Goal: Information Seeking & Learning: Learn about a topic

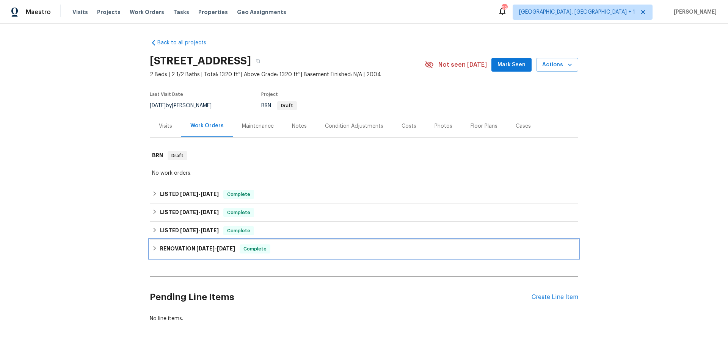
click at [279, 250] on div "RENOVATION [DATE] - [DATE] Complete" at bounding box center [364, 248] width 424 height 9
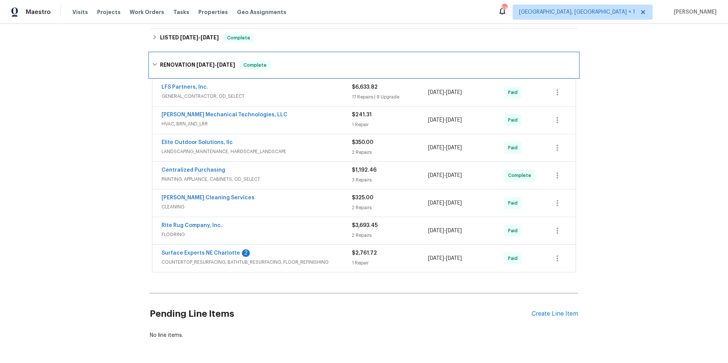
scroll to position [226, 0]
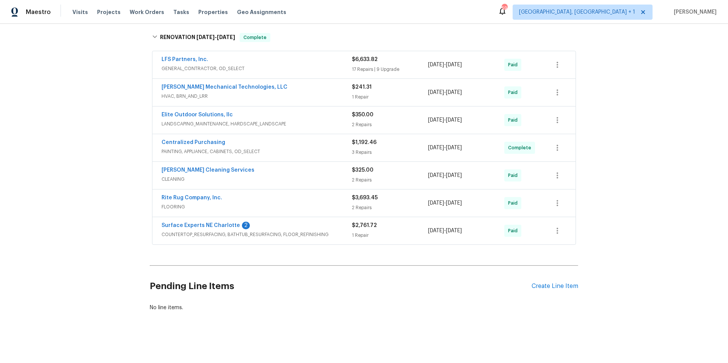
click at [312, 231] on span "COUNTERTOP_RESURFACING, BATHTUB_RESURFACING, FLOOR_REFINISHING" at bounding box center [256, 235] width 190 height 8
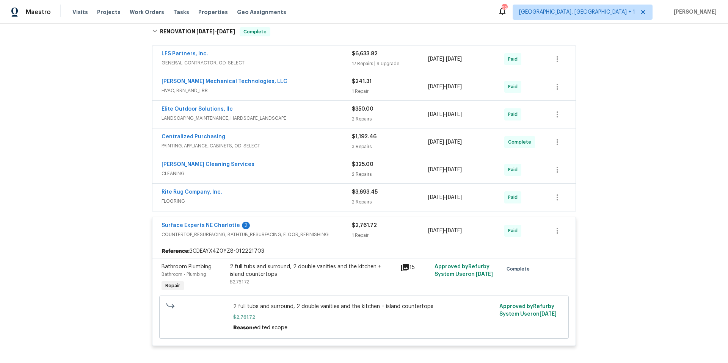
click at [322, 114] on div "Elite Outdoor Solutions, llc" at bounding box center [256, 109] width 190 height 9
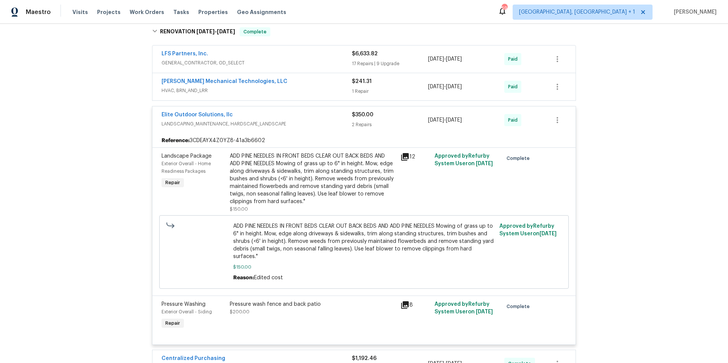
click at [326, 62] on span "GENERAL_CONTRACTOR, OD_SELECT" at bounding box center [256, 63] width 190 height 8
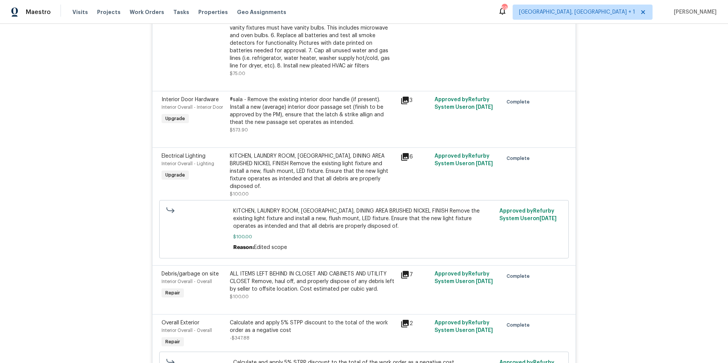
scroll to position [1109, 0]
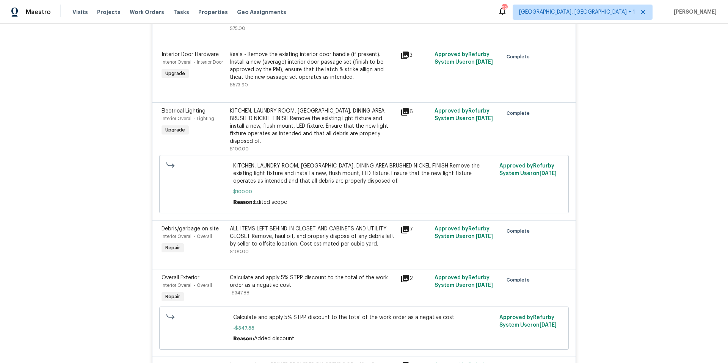
click at [401, 59] on icon at bounding box center [405, 56] width 8 height 8
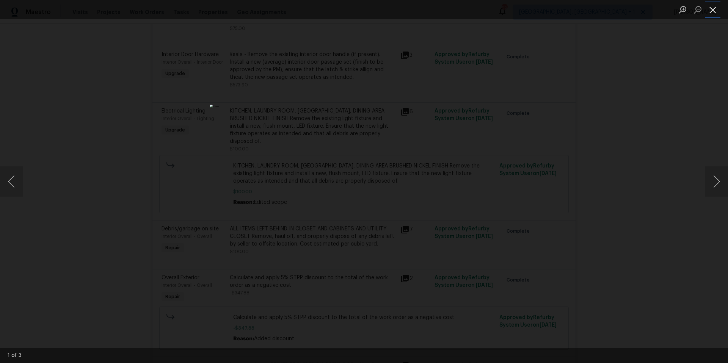
click at [711, 15] on button "Close lightbox" at bounding box center [712, 9] width 15 height 13
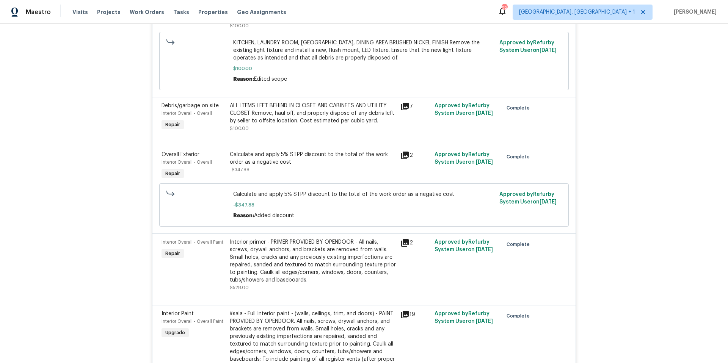
scroll to position [1244, 0]
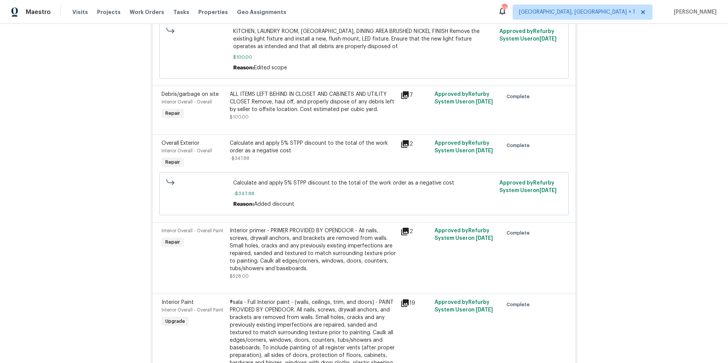
click at [403, 99] on icon at bounding box center [405, 95] width 8 height 8
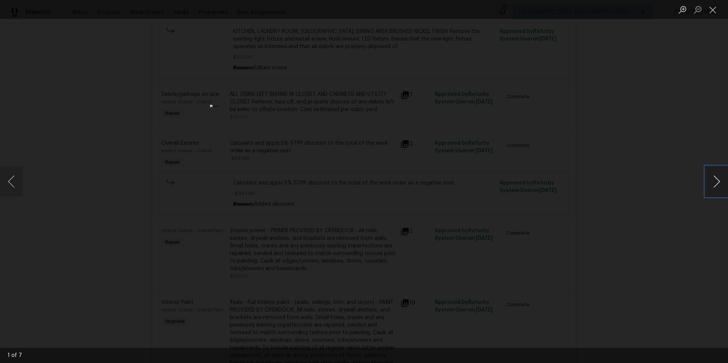
click at [714, 184] on button "Next image" at bounding box center [716, 181] width 23 height 30
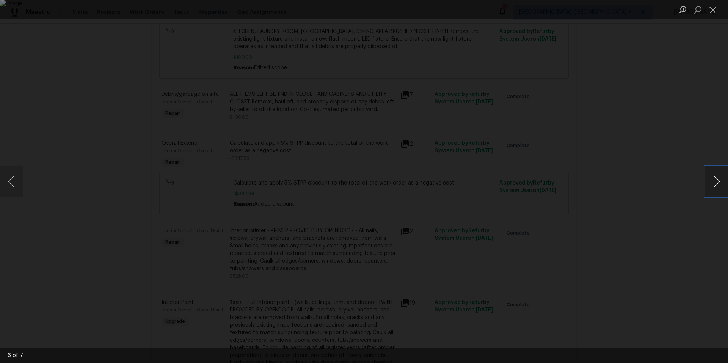
click at [714, 184] on button "Next image" at bounding box center [716, 181] width 23 height 30
drag, startPoint x: 712, startPoint y: 6, endPoint x: 708, endPoint y: 11, distance: 6.2
click at [712, 6] on button "Close lightbox" at bounding box center [712, 9] width 15 height 13
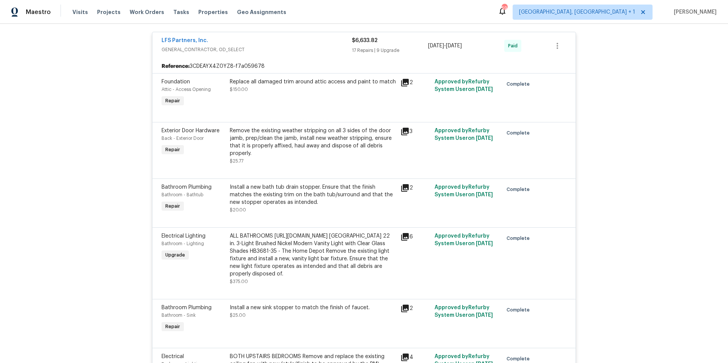
scroll to position [72, 0]
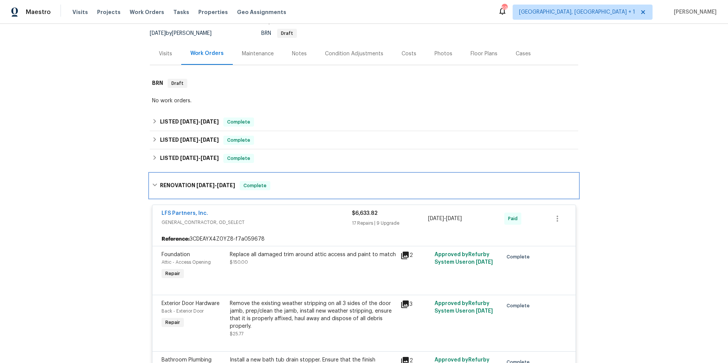
click at [293, 189] on div "RENOVATION [DATE] - [DATE] Complete" at bounding box center [364, 185] width 424 height 9
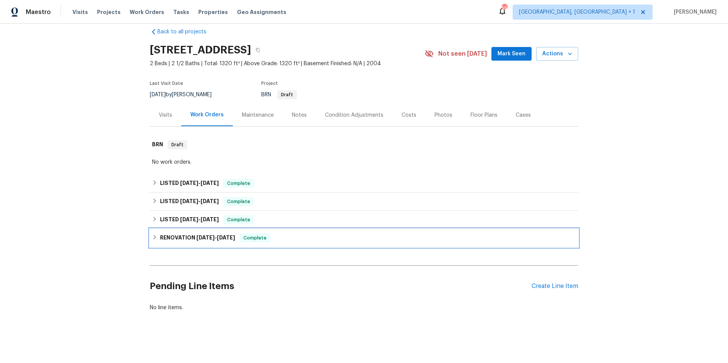
scroll to position [17, 0]
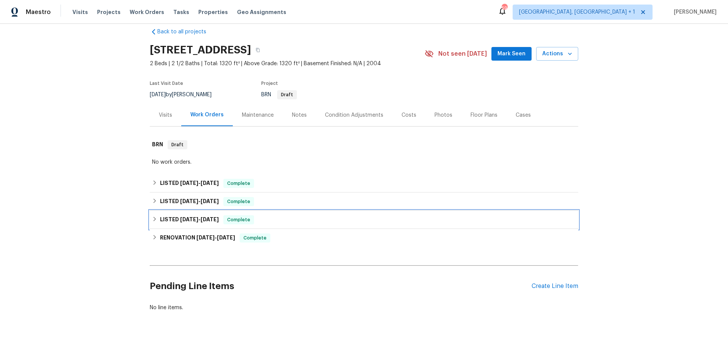
click at [294, 215] on div "LISTED [DATE] - [DATE] Complete" at bounding box center [364, 219] width 424 height 9
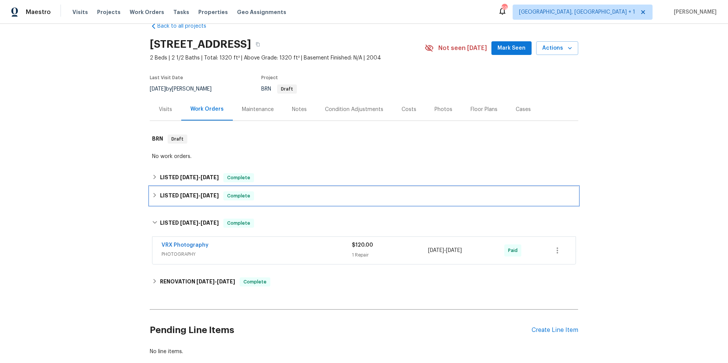
click at [298, 196] on div "LISTED [DATE] - [DATE] Complete" at bounding box center [364, 195] width 424 height 9
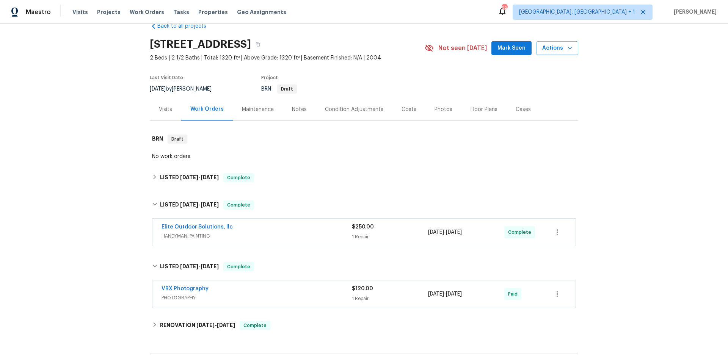
click at [292, 223] on div "Elite Outdoor Solutions, llc" at bounding box center [256, 227] width 190 height 9
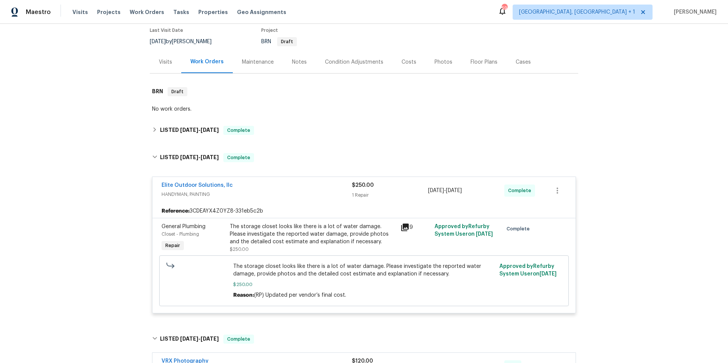
scroll to position [71, 0]
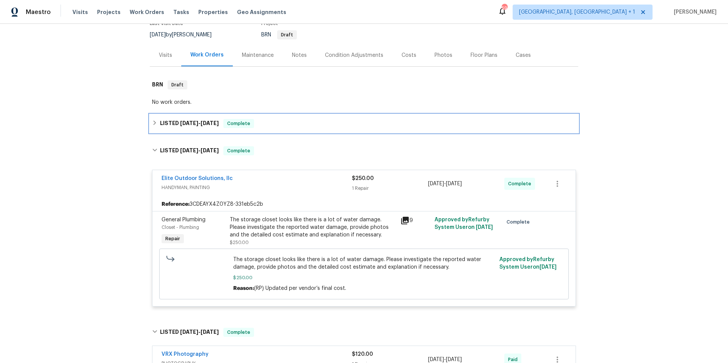
click at [273, 124] on div "LISTED [DATE] - [DATE] Complete" at bounding box center [364, 123] width 424 height 9
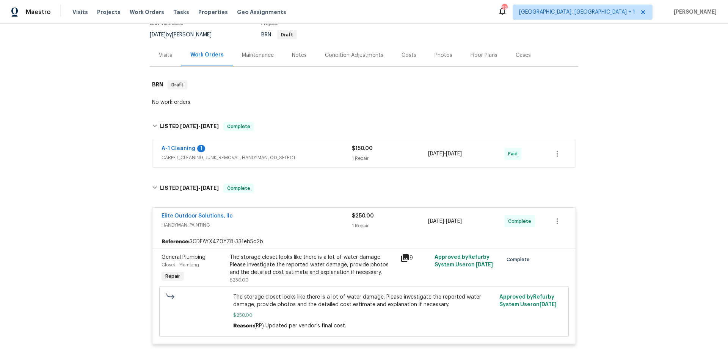
click at [324, 155] on span "CARPET_CLEANING, JUNK_REMOVAL, HANDYMAN, OD_SELECT" at bounding box center [256, 158] width 190 height 8
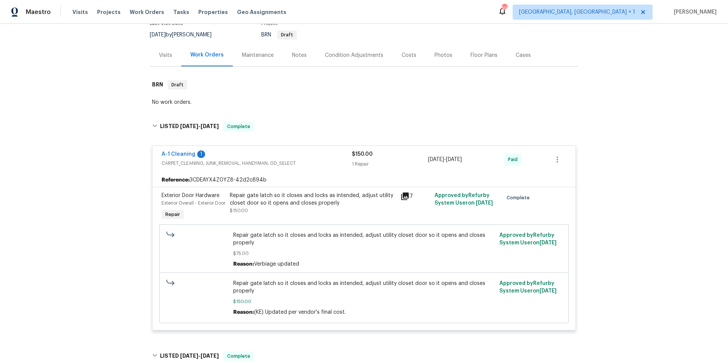
click at [435, 55] on div "Photos" at bounding box center [443, 56] width 18 height 8
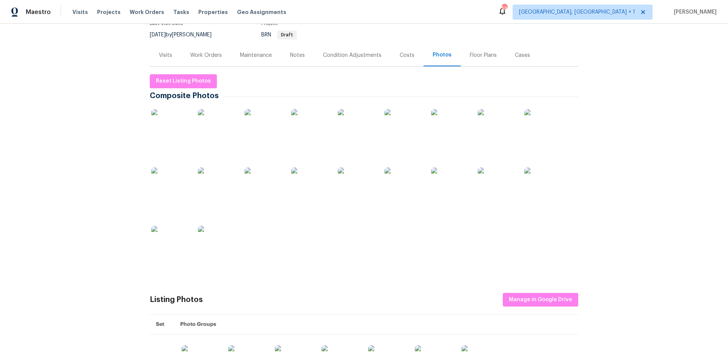
click at [314, 129] on img at bounding box center [310, 128] width 38 height 38
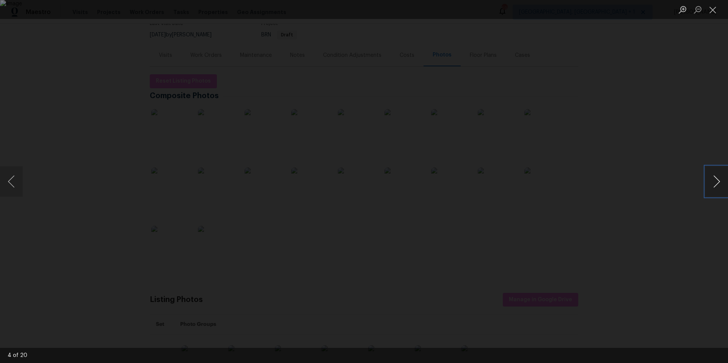
click at [716, 183] on button "Next image" at bounding box center [716, 181] width 23 height 30
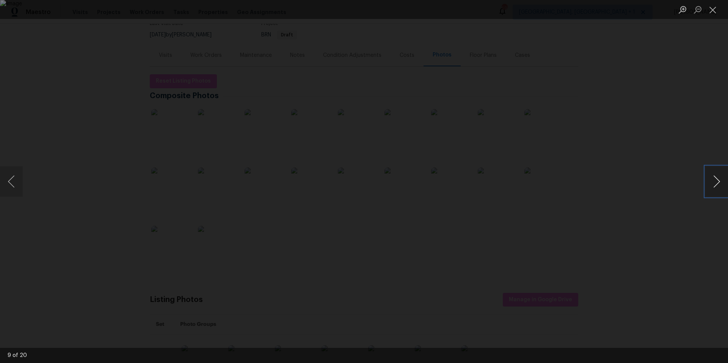
click at [716, 183] on button "Next image" at bounding box center [716, 181] width 23 height 30
click at [713, 13] on button "Close lightbox" at bounding box center [712, 9] width 15 height 13
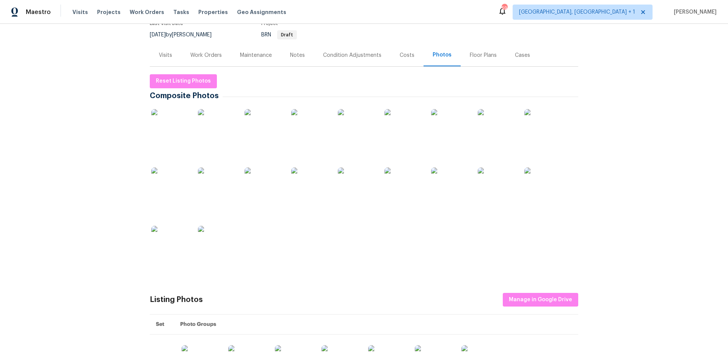
click at [390, 191] on img at bounding box center [403, 186] width 38 height 38
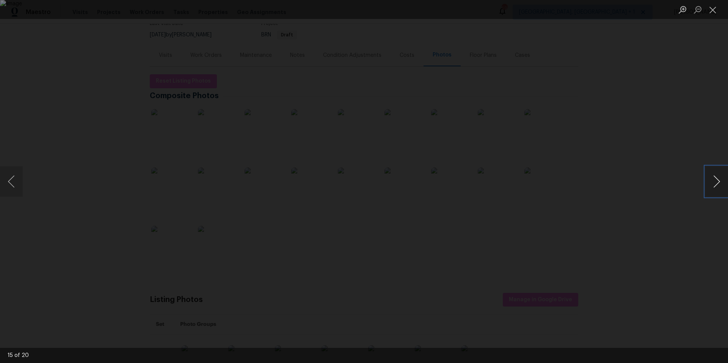
click at [717, 184] on button "Next image" at bounding box center [716, 181] width 23 height 30
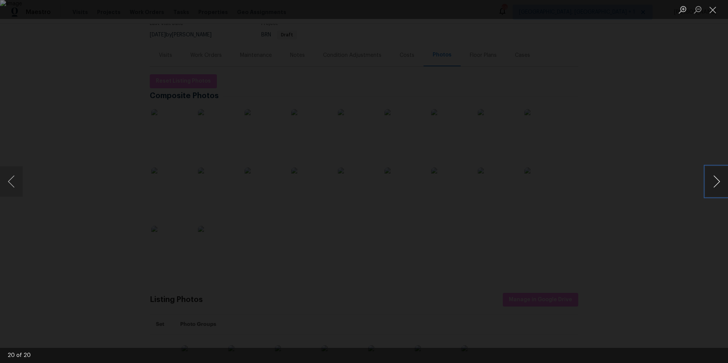
click at [717, 184] on button "Next image" at bounding box center [716, 181] width 23 height 30
click at [713, 8] on button "Close lightbox" at bounding box center [712, 9] width 15 height 13
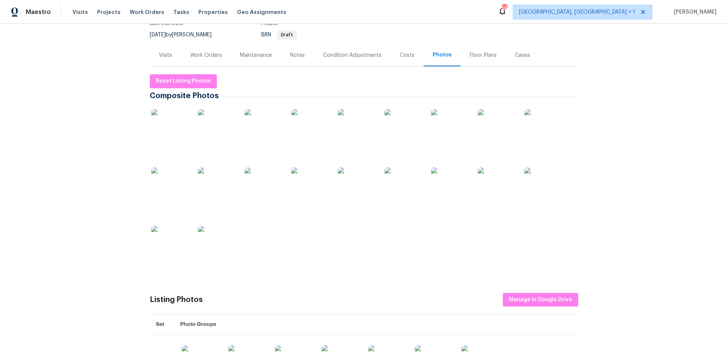
click at [292, 55] on div "Notes" at bounding box center [297, 56] width 15 height 8
